Goal: Task Accomplishment & Management: Use online tool/utility

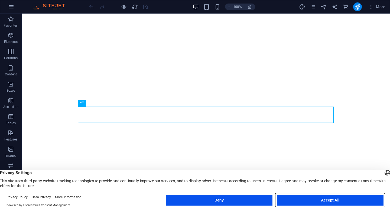
click at [323, 198] on button "Accept All" at bounding box center [330, 199] width 107 height 11
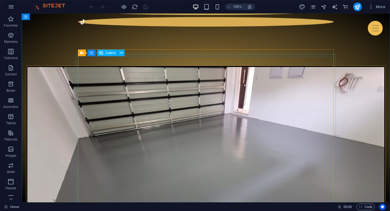
scroll to position [665, 0]
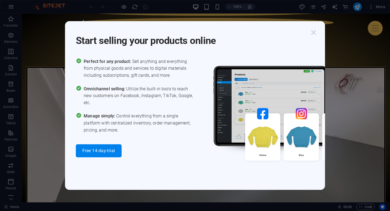
click at [313, 34] on icon "button" at bounding box center [314, 33] width 10 height 10
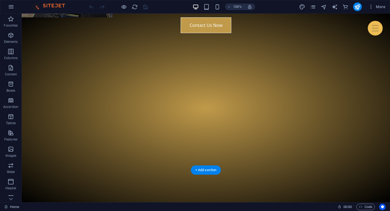
scroll to position [3324, 0]
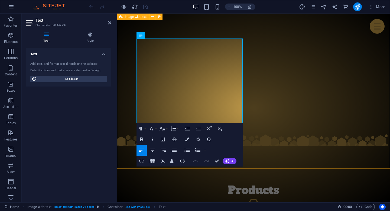
scroll to position [3220, 0]
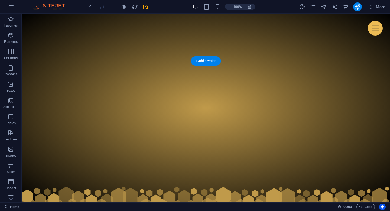
scroll to position [0, 0]
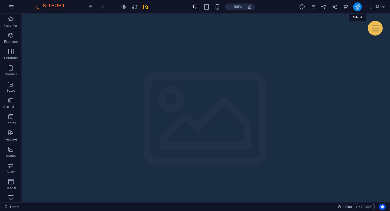
click at [358, 6] on icon "publish" at bounding box center [357, 7] width 6 height 6
checkbox input "false"
